Goal: Information Seeking & Learning: Check status

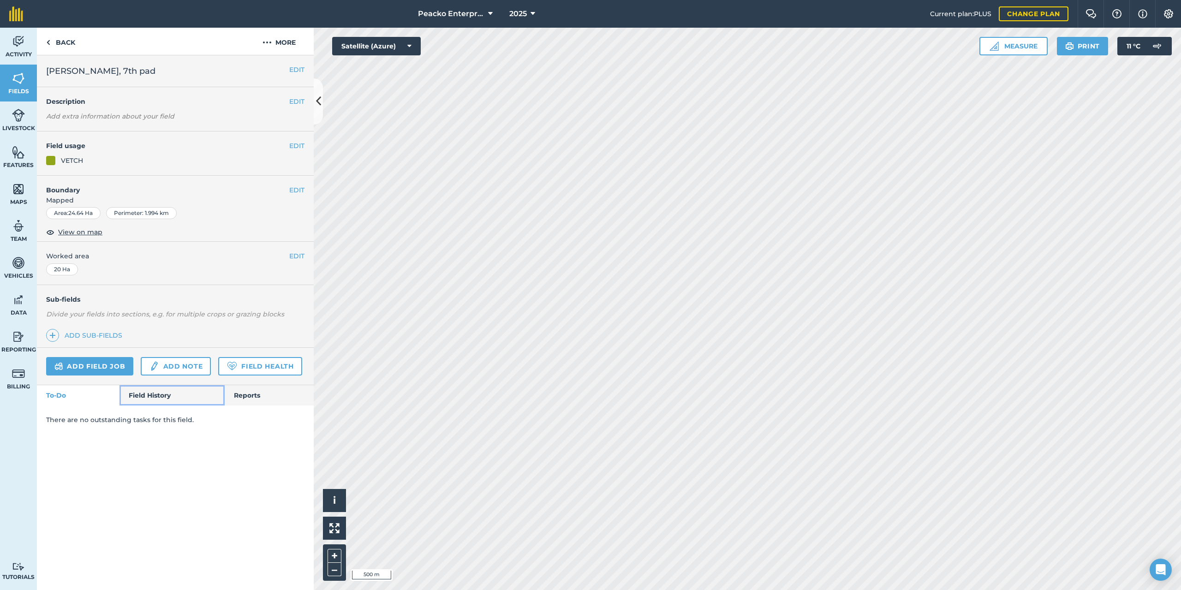
click at [168, 390] on link "Field History" at bounding box center [171, 395] width 105 height 20
click at [182, 400] on link "Field History" at bounding box center [171, 395] width 105 height 20
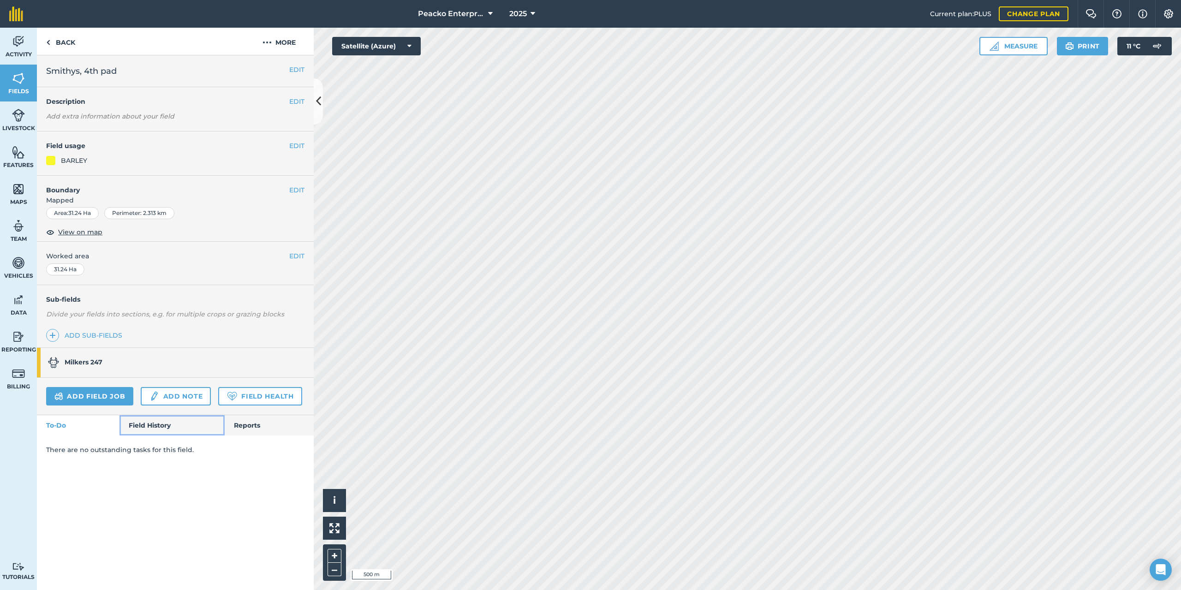
click at [173, 418] on link "Field History" at bounding box center [171, 425] width 105 height 20
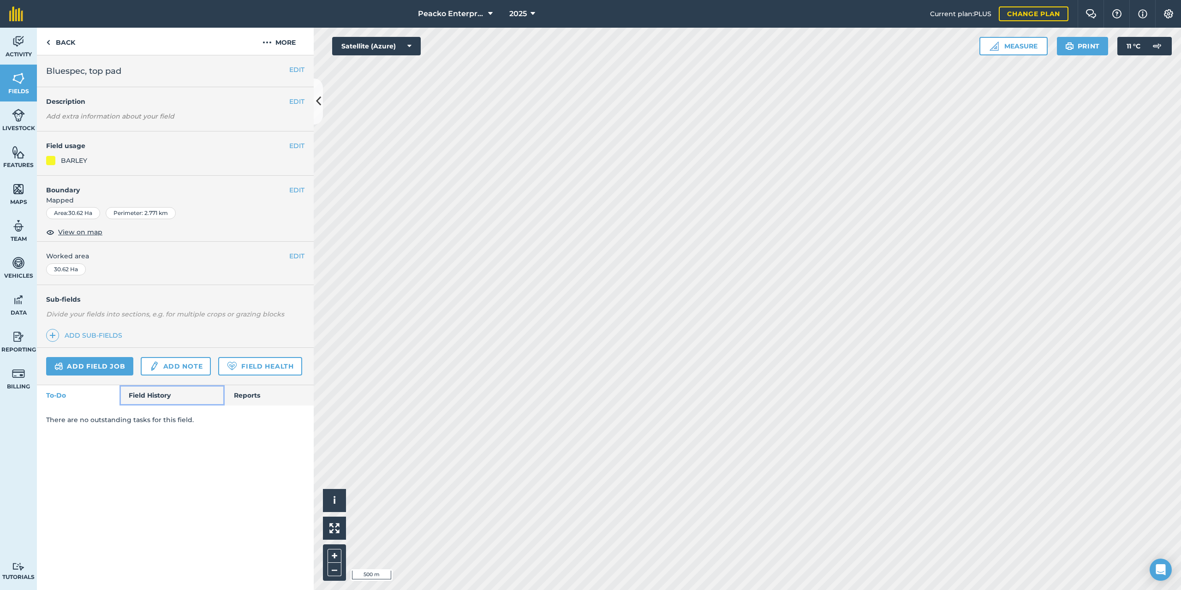
click at [173, 388] on link "Field History" at bounding box center [171, 395] width 105 height 20
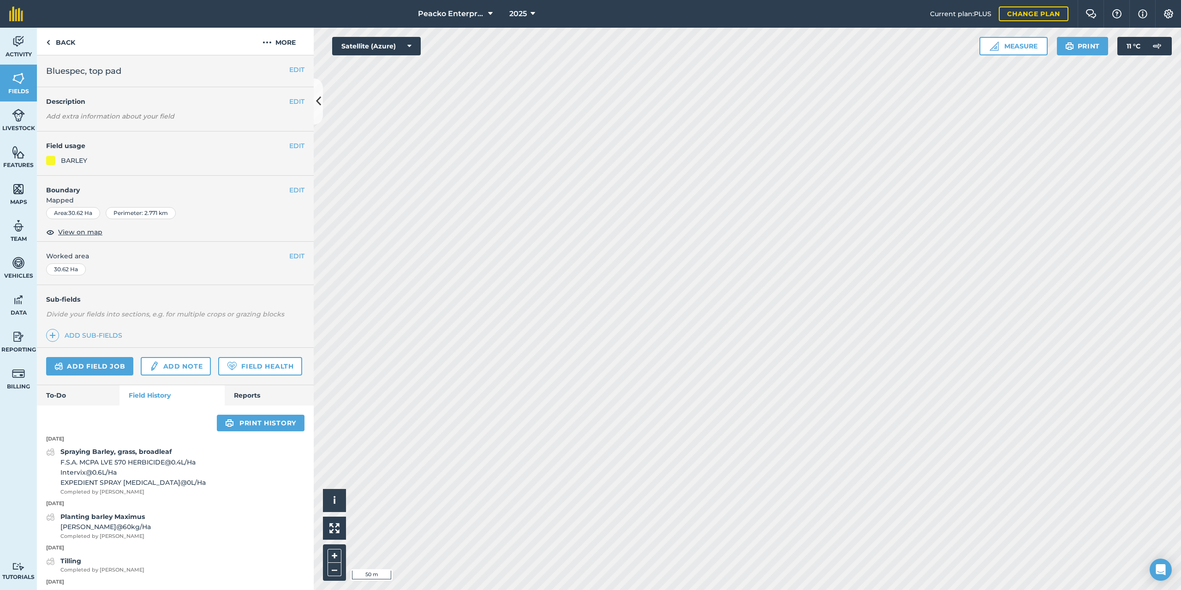
click at [593, 590] on html "Peacko Enterprises 2025 Current plan : PLUS Change plan Farm Chat Help Info Set…" at bounding box center [590, 295] width 1181 height 590
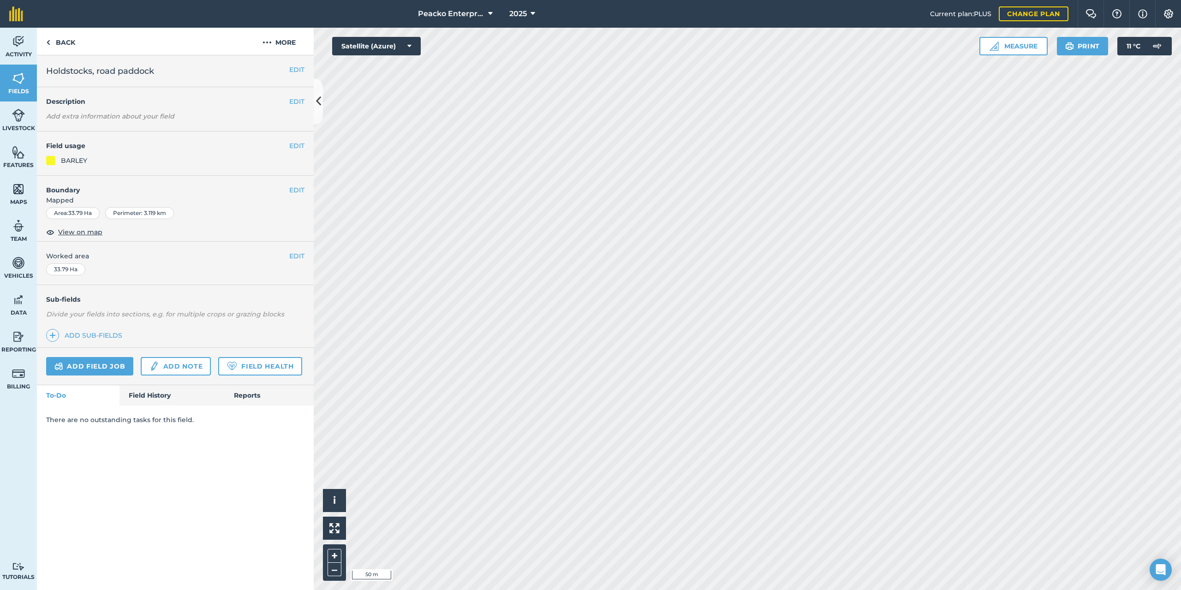
click at [613, 0] on html "Peacko Enterprises 2025 Current plan : PLUS Change plan Farm Chat Help Info Set…" at bounding box center [590, 295] width 1181 height 590
click at [558, 590] on html "Peacko Enterprises 2025 Current plan : PLUS Change plan Farm Chat Help Info Set…" at bounding box center [590, 295] width 1181 height 590
